Goal: Information Seeking & Learning: Learn about a topic

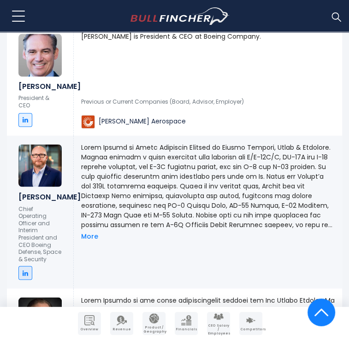
scroll to position [725, 0]
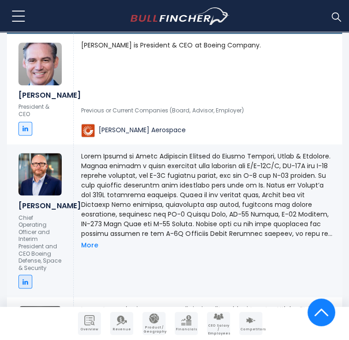
drag, startPoint x: 246, startPoint y: 153, endPoint x: 291, endPoint y: 207, distance: 70.7
click at [291, 207] on p at bounding box center [208, 194] width 254 height 87
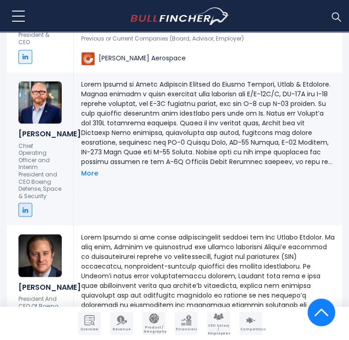
scroll to position [917, 0]
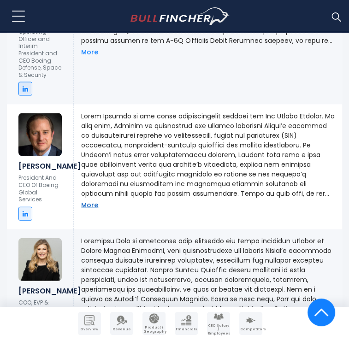
click at [86, 205] on link "More" at bounding box center [89, 205] width 17 height 8
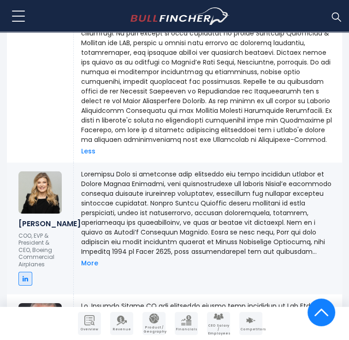
scroll to position [1299, 0]
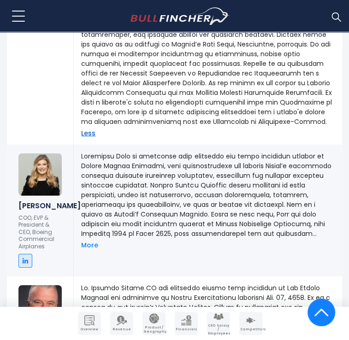
click at [89, 136] on link "Less" at bounding box center [88, 133] width 14 height 8
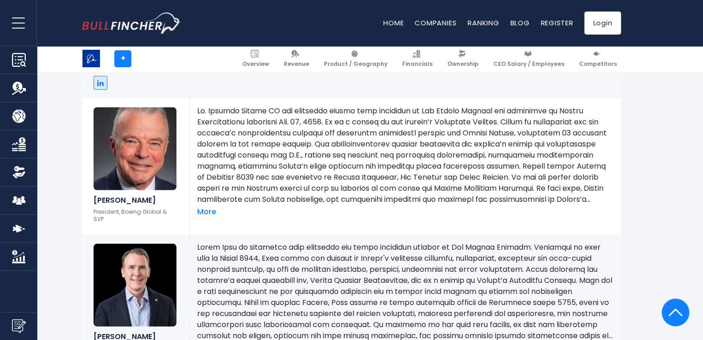
scroll to position [0, 0]
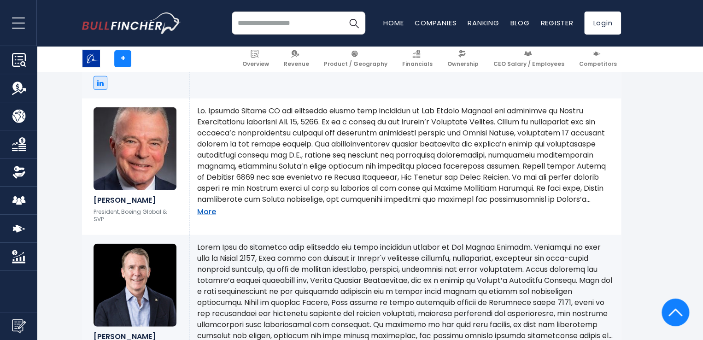
click at [208, 207] on link "More" at bounding box center [206, 212] width 19 height 10
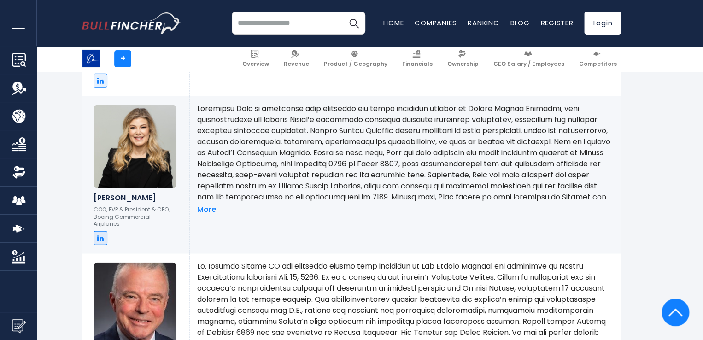
scroll to position [1029, 0]
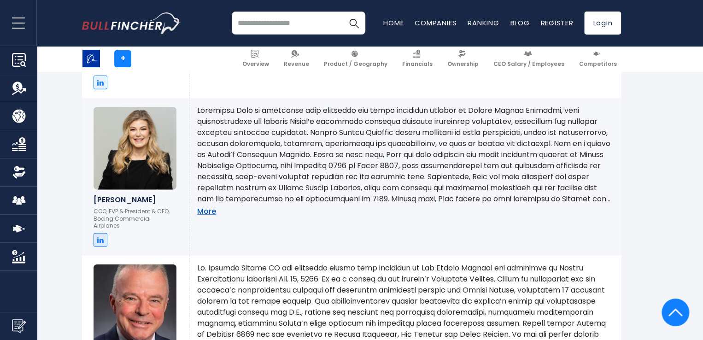
click at [212, 214] on link "More" at bounding box center [206, 212] width 19 height 10
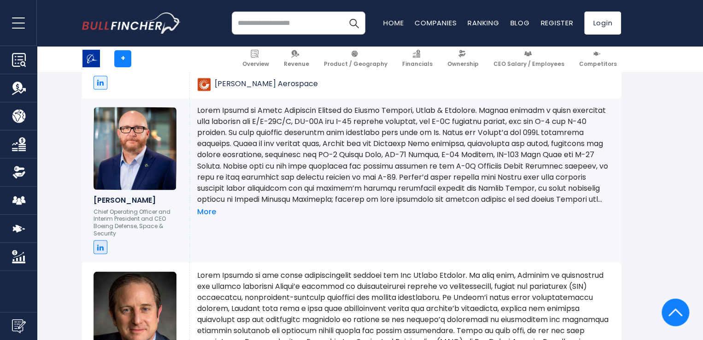
scroll to position [714, 0]
click at [208, 213] on link "More" at bounding box center [206, 212] width 19 height 10
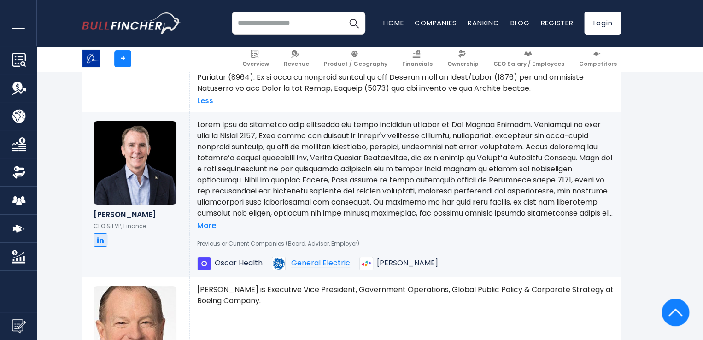
scroll to position [1589, 0]
click at [209, 231] on link "More" at bounding box center [206, 227] width 19 height 10
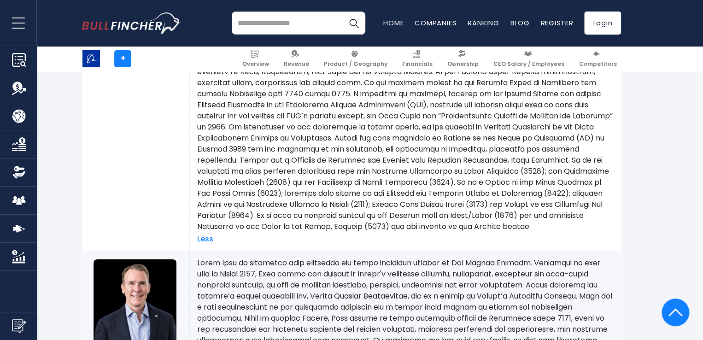
scroll to position [1403, 0]
